Goal: Task Accomplishment & Management: Use online tool/utility

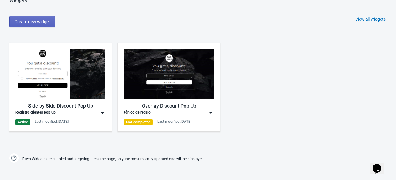
scroll to position [273, 0]
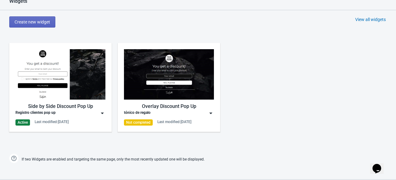
click at [101, 113] on img at bounding box center [102, 113] width 6 height 6
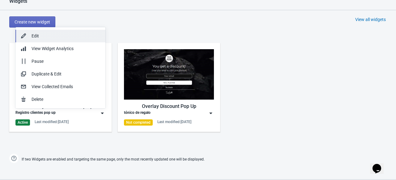
click at [52, 39] on div "Edit" at bounding box center [66, 36] width 69 height 6
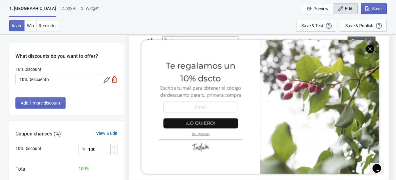
scroll to position [34, 0]
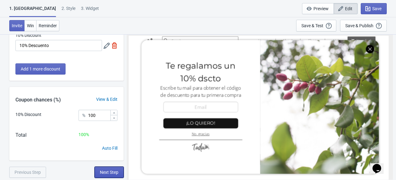
click at [109, 172] on span "Next Step" at bounding box center [109, 172] width 19 height 5
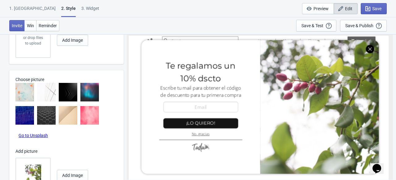
scroll to position [343, 0]
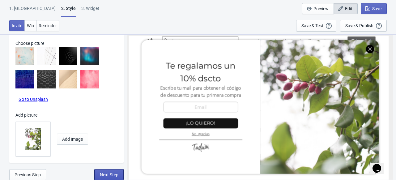
click at [107, 172] on button "Next Step" at bounding box center [109, 174] width 29 height 11
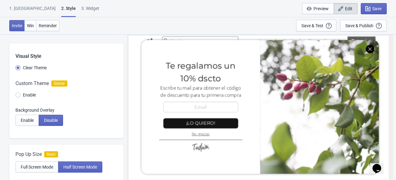
select select "once"
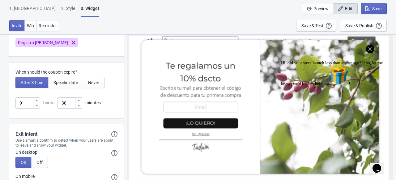
scroll to position [1439, 0]
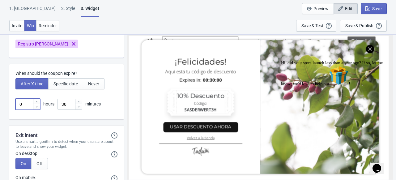
drag, startPoint x: 27, startPoint y: 104, endPoint x: 17, endPoint y: 104, distance: 9.9
click at [17, 104] on input "0" at bounding box center [23, 104] width 17 height 11
type input "24"
drag, startPoint x: 66, startPoint y: 103, endPoint x: 52, endPoint y: 102, distance: 13.6
click at [52, 102] on div "24 hours 30 minutes" at bounding box center [66, 104] width 102 height 11
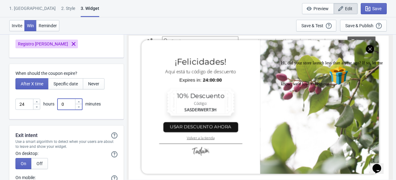
type input "0"
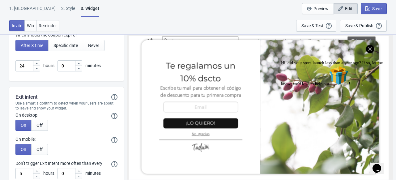
scroll to position [1471, 0]
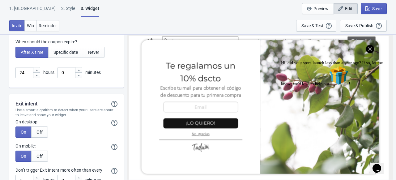
click at [373, 7] on span "Save" at bounding box center [376, 8] width 9 height 5
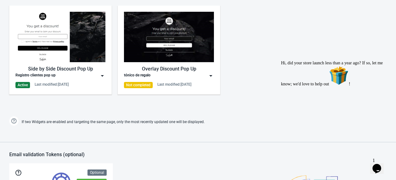
scroll to position [309, 0]
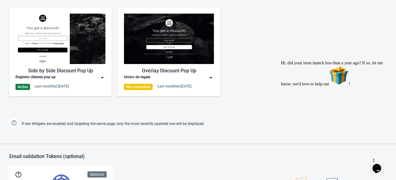
click at [102, 79] on img at bounding box center [102, 78] width 6 height 6
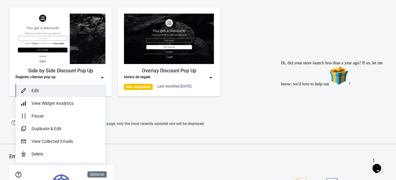
click at [74, 92] on div "Edit" at bounding box center [66, 90] width 69 height 6
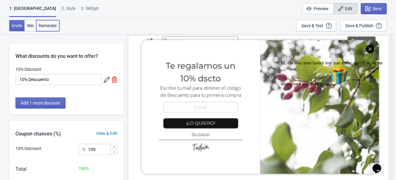
click at [50, 24] on span "Reminder" at bounding box center [48, 25] width 18 height 5
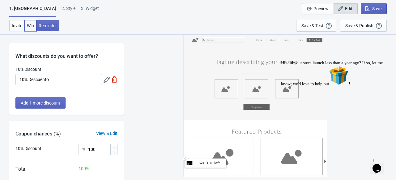
click at [30, 25] on span "Win" at bounding box center [30, 25] width 7 height 5
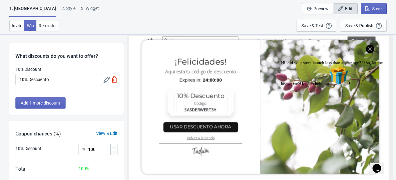
scroll to position [34, 0]
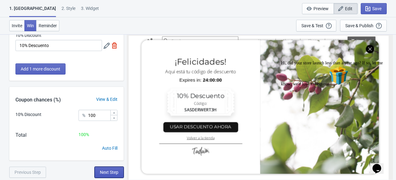
click at [101, 173] on span "Next Step" at bounding box center [109, 172] width 19 height 5
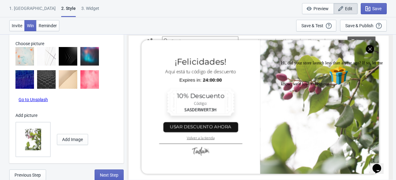
scroll to position [343, 0]
click at [109, 174] on span "Next Step" at bounding box center [109, 174] width 19 height 5
select select "once"
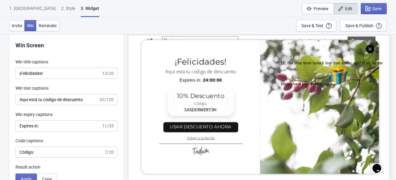
scroll to position [1131, 0]
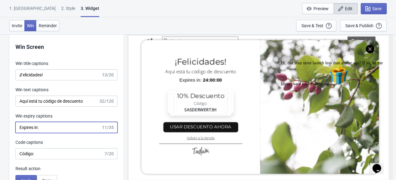
drag, startPoint x: 32, startPoint y: 127, endPoint x: 17, endPoint y: 128, distance: 15.8
click at [17, 128] on input "Expires in:" at bounding box center [58, 127] width 86 height 11
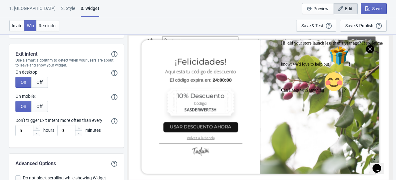
scroll to position [1581, 0]
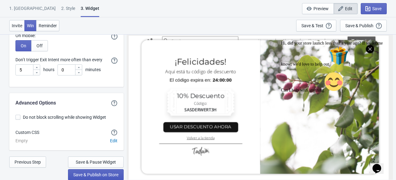
type input "El código expira en:"
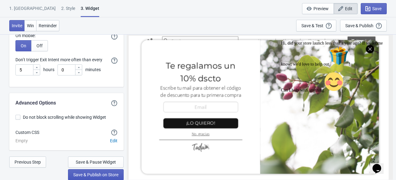
click at [85, 177] on button "Save & Publish on Store" at bounding box center [96, 174] width 56 height 11
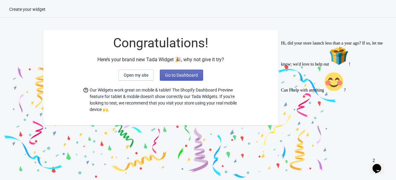
scroll to position [6, 0]
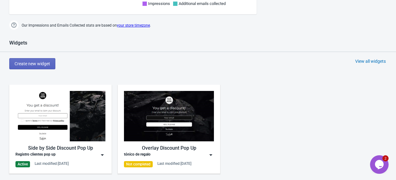
scroll to position [277, 0]
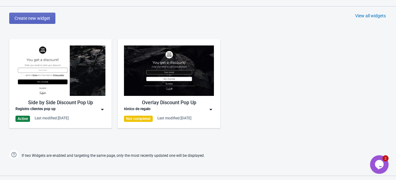
click at [103, 109] on img at bounding box center [102, 109] width 6 height 6
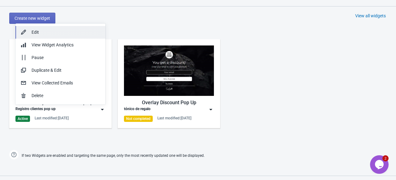
click at [60, 29] on div "Edit" at bounding box center [66, 32] width 69 height 6
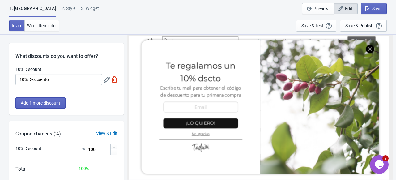
click at [81, 8] on div "3. Widget" at bounding box center [90, 10] width 18 height 11
select select "once"
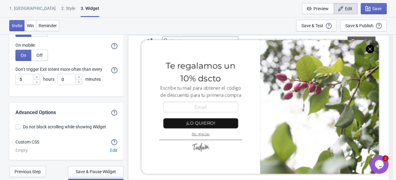
scroll to position [1571, 0]
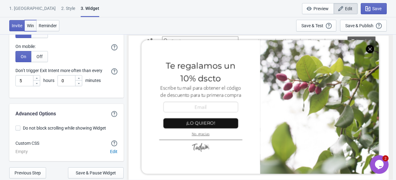
click at [28, 24] on span "Win" at bounding box center [30, 25] width 7 height 5
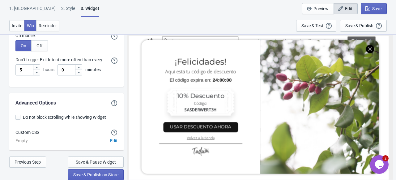
scroll to position [1581, 0]
